Goal: Book appointment/travel/reservation

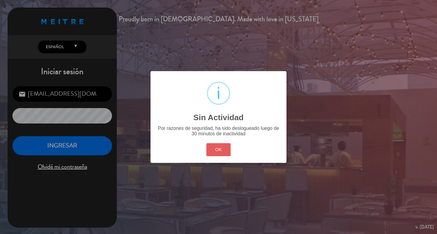
click at [216, 156] on button "OK" at bounding box center [218, 149] width 25 height 13
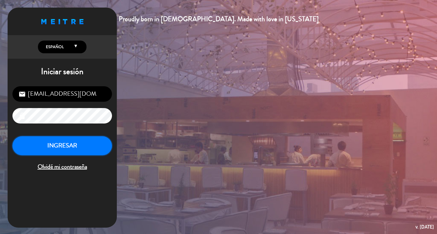
click at [99, 155] on button "INGRESAR" at bounding box center [61, 145] width 99 height 19
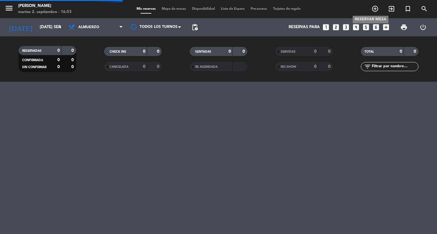
click at [374, 8] on icon "add_circle_outline" at bounding box center [374, 8] width 7 height 7
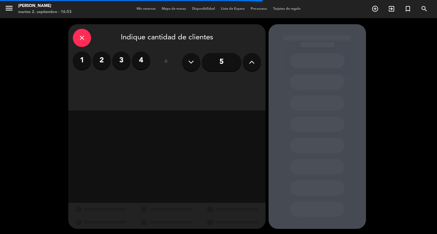
click at [99, 59] on label "2" at bounding box center [101, 61] width 18 height 18
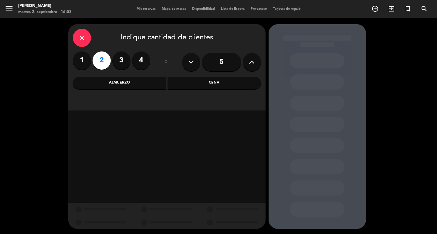
click at [144, 79] on div "Almuerzo" at bounding box center [119, 83] width 93 height 12
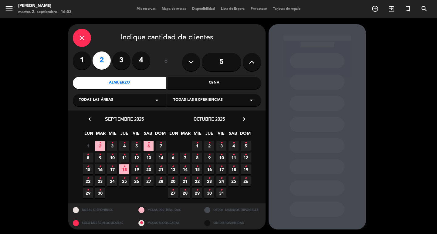
click at [160, 148] on icon "•" at bounding box center [160, 143] width 2 height 10
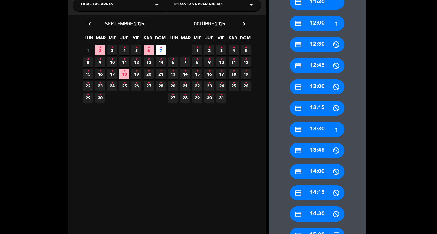
scroll to position [126, 0]
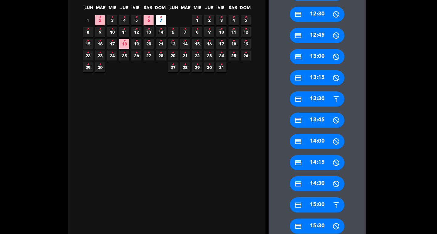
click at [314, 209] on div "credit_card 15:00" at bounding box center [317, 205] width 55 height 15
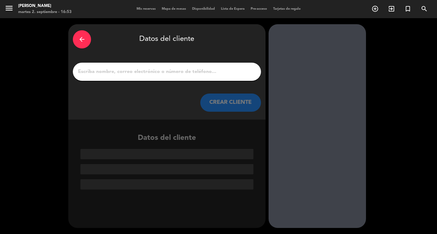
scroll to position [0, 0]
click at [237, 109] on button "CREAR CLIENTE" at bounding box center [230, 103] width 61 height 18
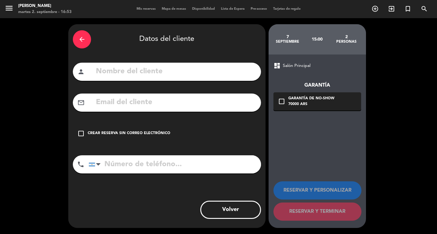
click at [207, 75] on input "text" at bounding box center [175, 71] width 161 height 12
type input "[PERSON_NAME]"
click at [112, 137] on div "Crear reserva sin correo electrónico" at bounding box center [129, 134] width 82 height 6
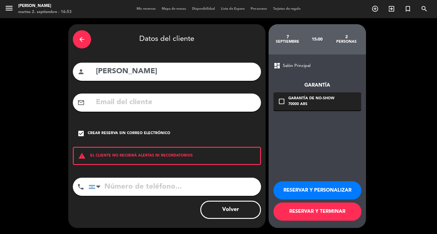
click at [310, 200] on button "RESERVAR Y PERSONALIZAR" at bounding box center [317, 191] width 88 height 18
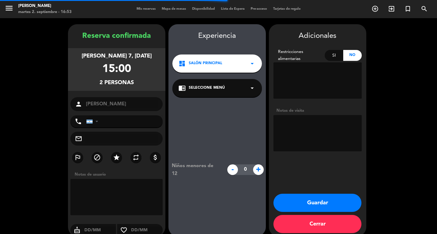
scroll to position [18, 0]
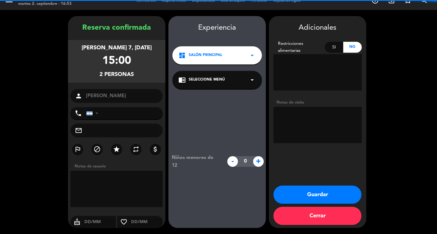
click at [324, 193] on button "Guardar" at bounding box center [317, 195] width 88 height 18
